Goal: Navigation & Orientation: Find specific page/section

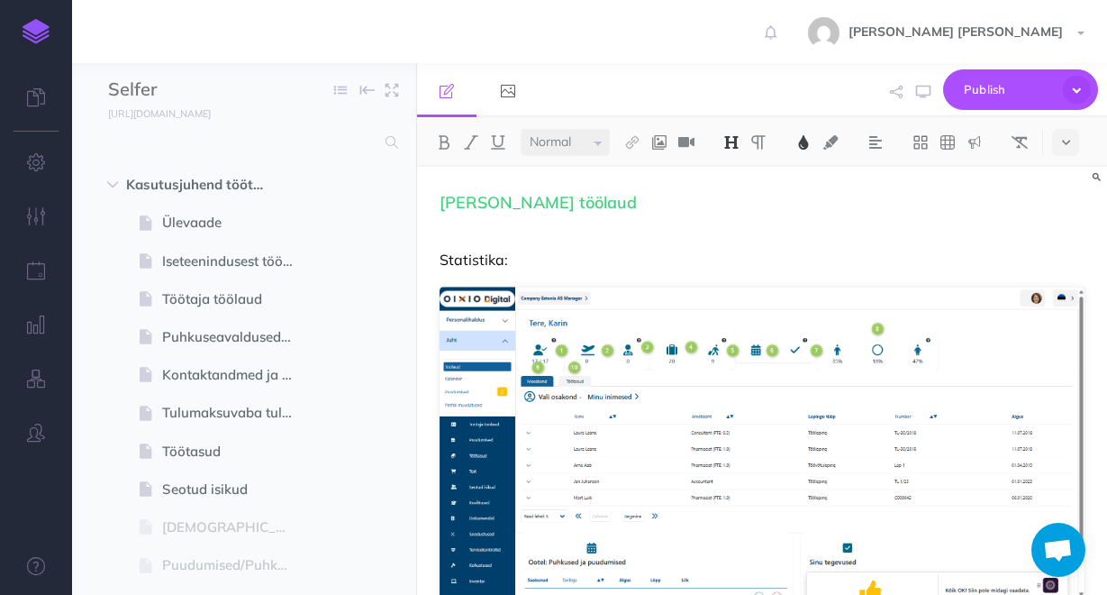
select select "null"
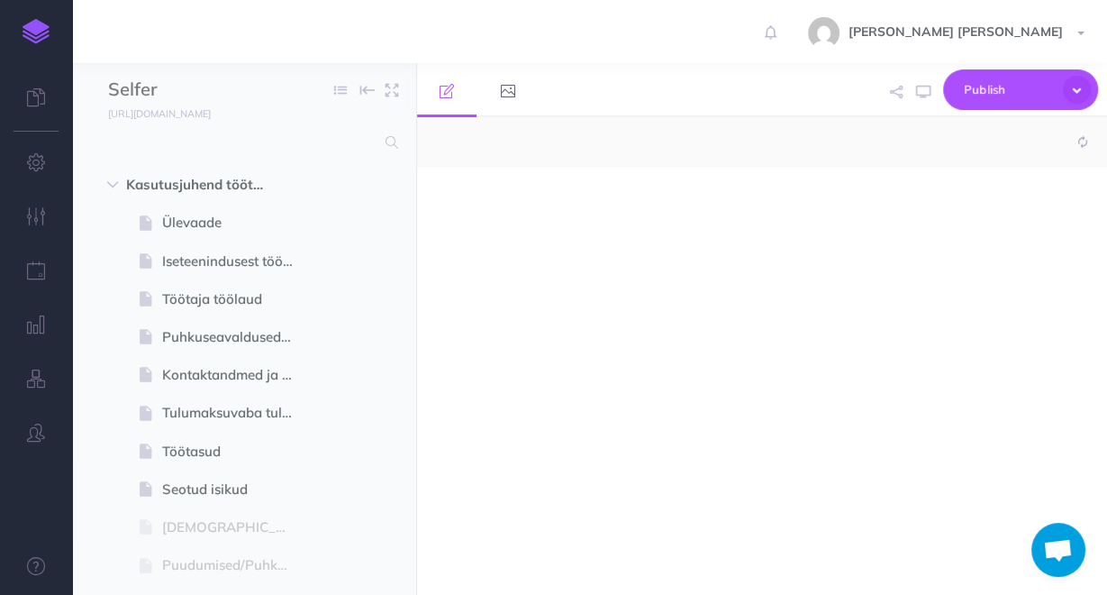
select select "null"
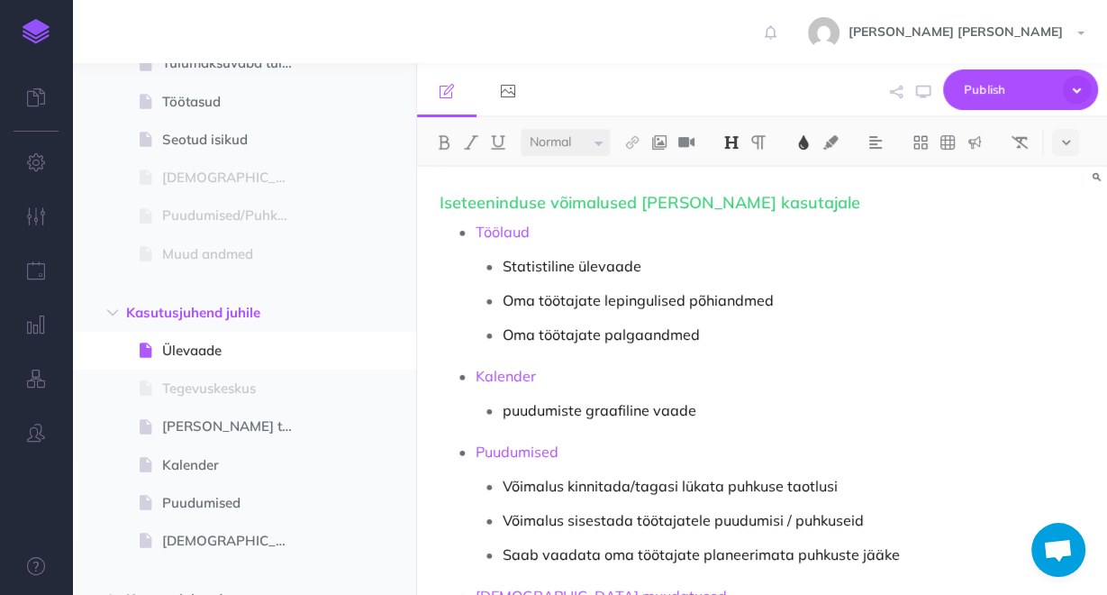
scroll to position [577, 0]
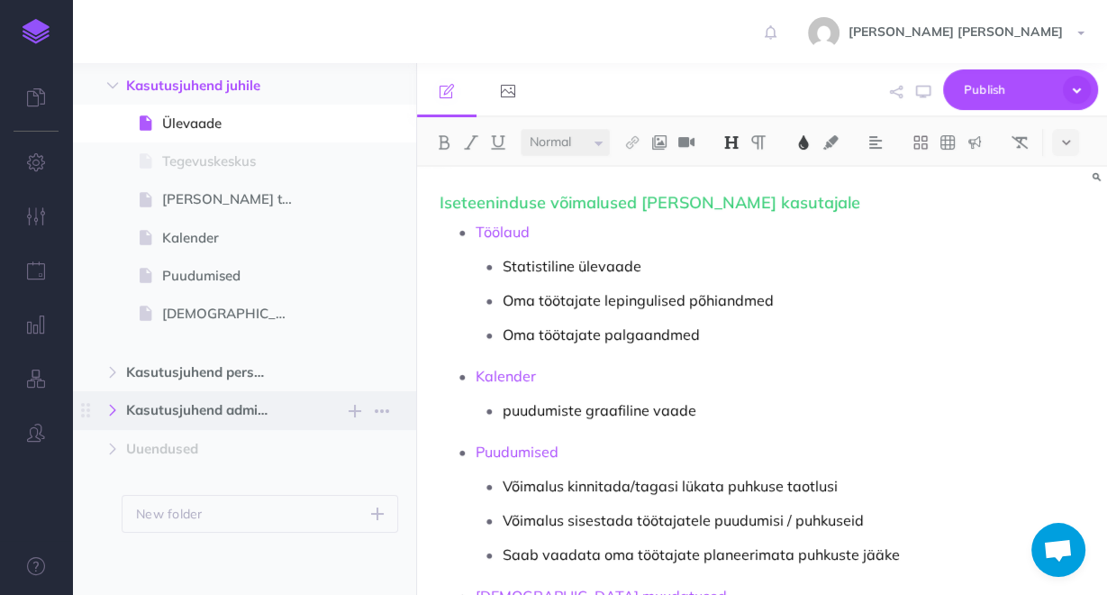
click at [116, 404] on icon "button" at bounding box center [112, 409] width 11 height 11
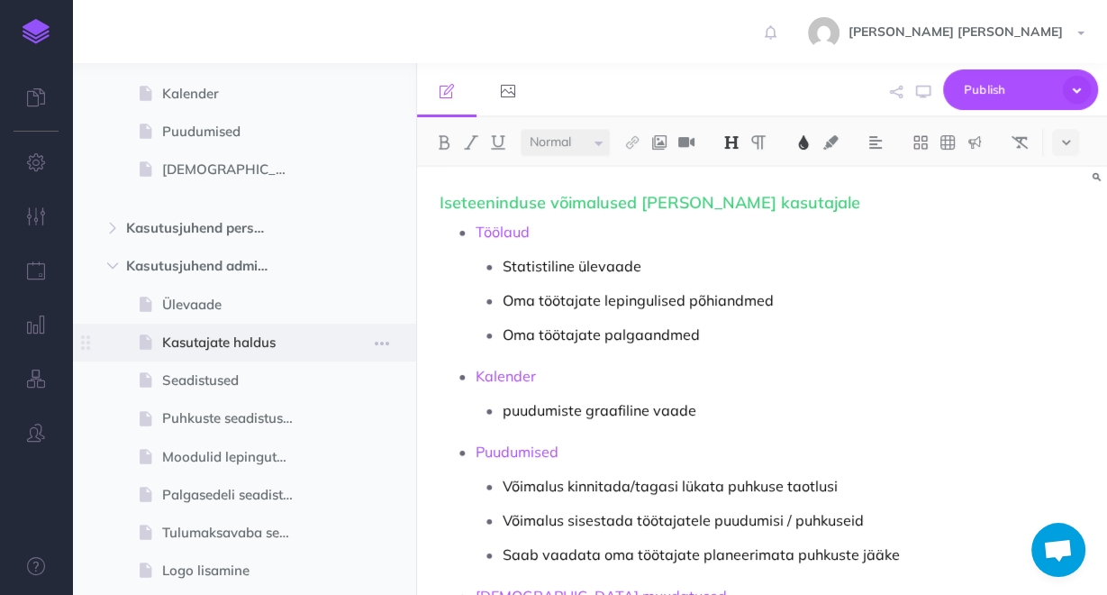
scroll to position [793, 0]
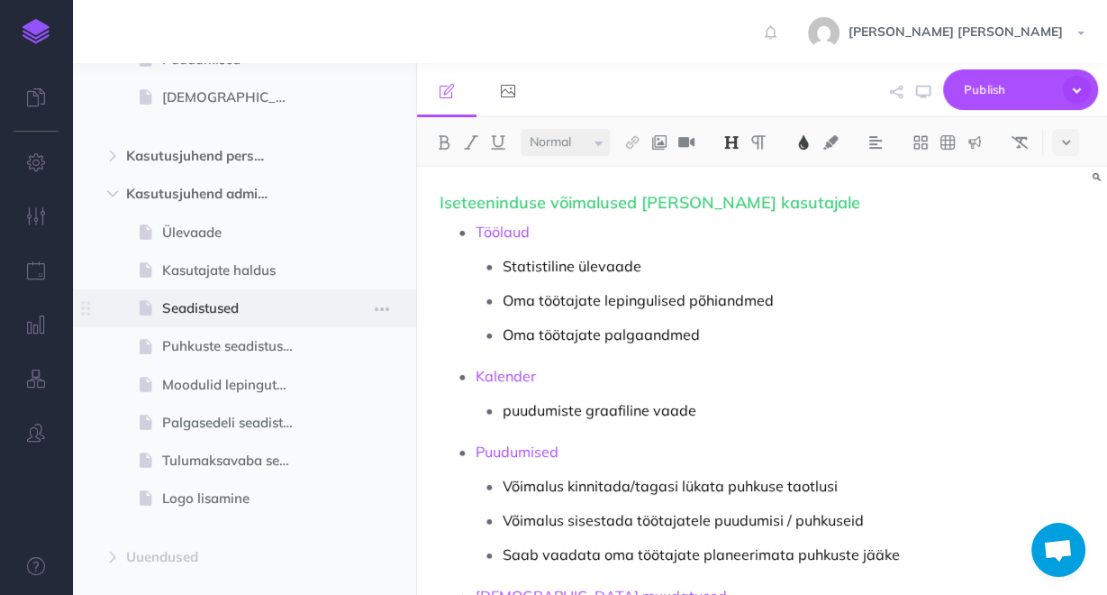
click at [255, 310] on span "Seadistused" at bounding box center [235, 308] width 146 height 22
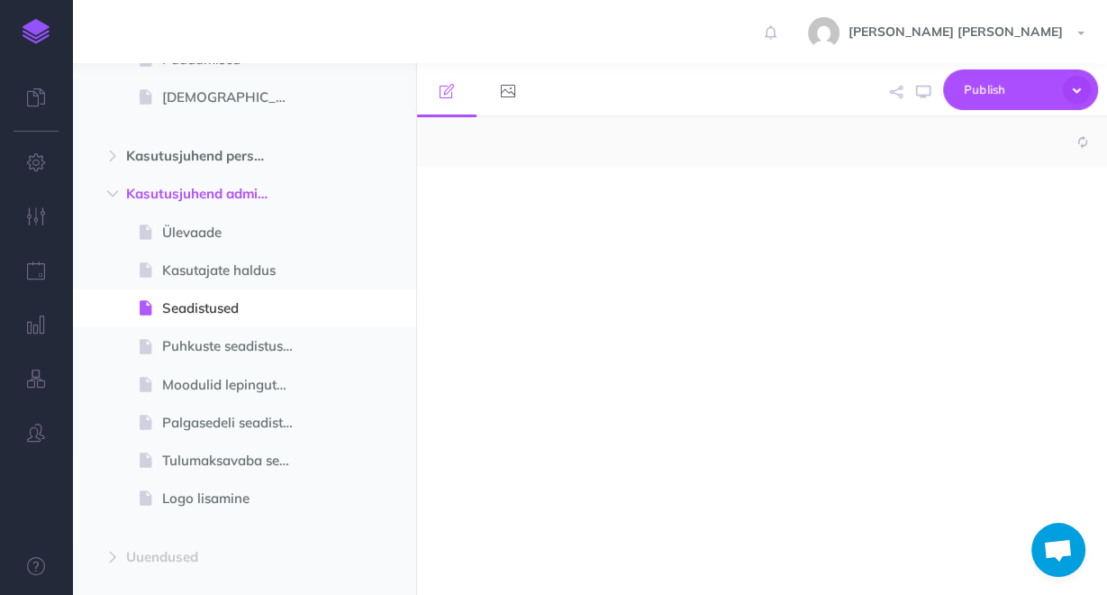
select select "null"
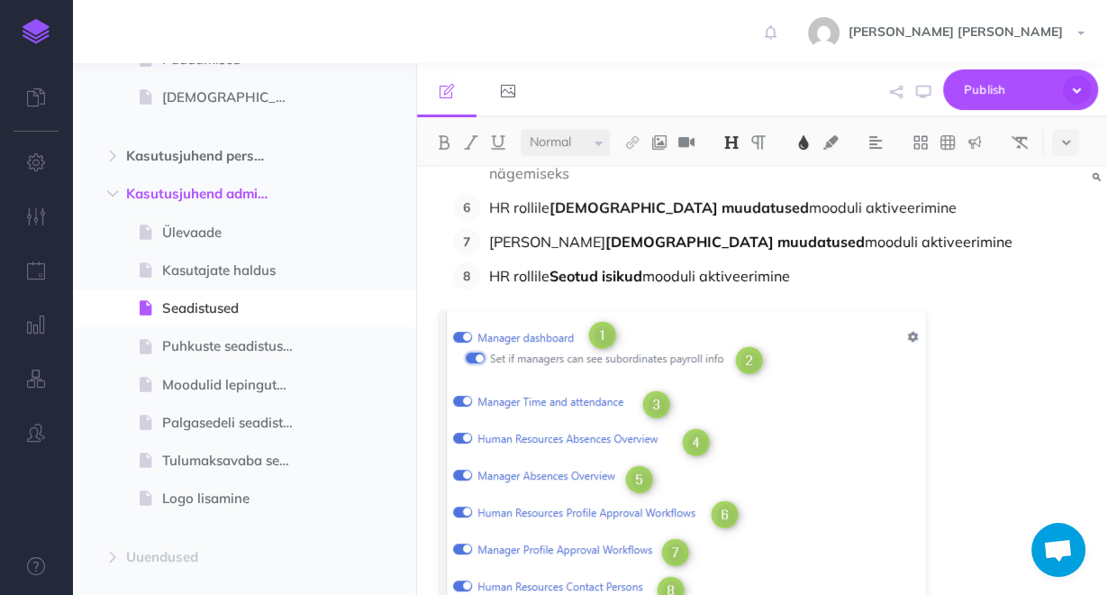
scroll to position [504, 0]
